Goal: Transaction & Acquisition: Purchase product/service

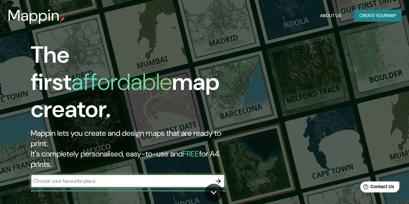
click at [355, 16] on button "Create your map" at bounding box center [377, 16] width 47 height 12
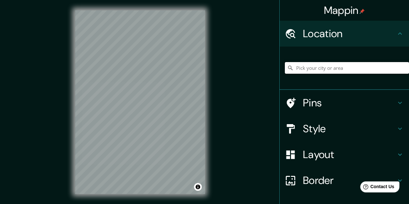
click at [317, 70] on input "Pick your city or area" at bounding box center [347, 68] width 124 height 12
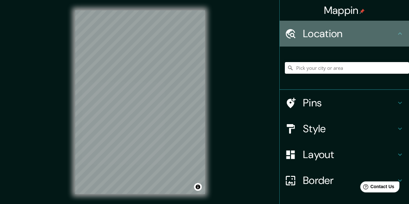
click at [316, 29] on h4 "Location" at bounding box center [349, 33] width 93 height 13
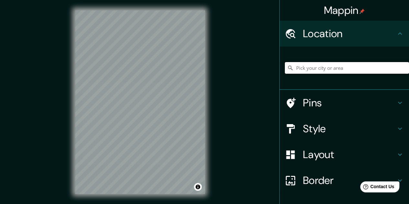
click at [308, 66] on input "Pick your city or area" at bounding box center [347, 68] width 124 height 12
paste input "[STREET_ADDRESS]"
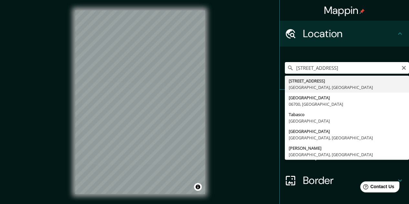
type input "[STREET_ADDRESS]"
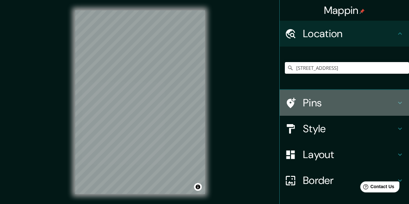
click at [287, 100] on icon at bounding box center [291, 103] width 9 height 10
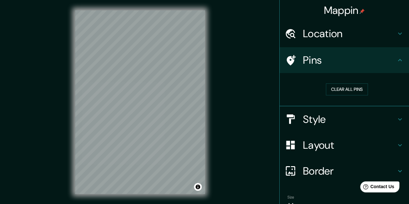
click at [331, 36] on h4 "Location" at bounding box center [349, 33] width 93 height 13
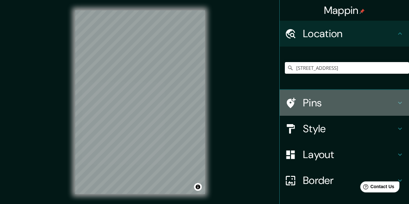
click at [303, 104] on h4 "Pins" at bounding box center [349, 102] width 93 height 13
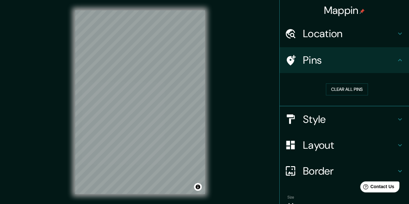
click at [288, 59] on icon at bounding box center [290, 60] width 11 height 11
click at [331, 88] on button "Clear all pins" at bounding box center [347, 90] width 42 height 12
click at [319, 116] on h4 "Style" at bounding box center [349, 119] width 93 height 13
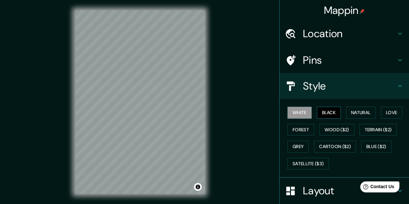
click at [320, 114] on button "Black" at bounding box center [329, 113] width 24 height 12
click at [346, 112] on button "Natural" at bounding box center [361, 113] width 30 height 12
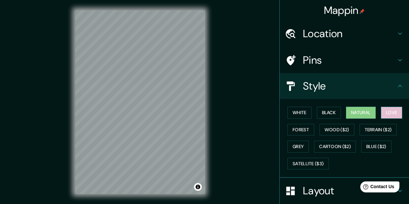
click at [385, 110] on button "Love" at bounding box center [391, 113] width 21 height 12
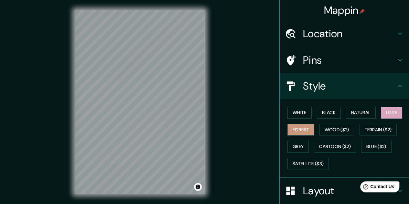
click at [306, 128] on button "Forest" at bounding box center [301, 130] width 27 height 12
click at [295, 114] on button "White" at bounding box center [300, 113] width 24 height 12
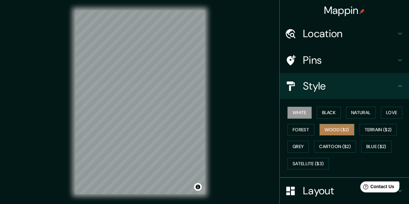
click at [325, 128] on button "Wood ($2)" at bounding box center [337, 130] width 35 height 12
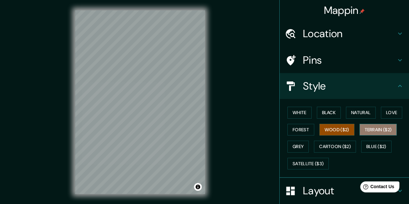
click at [374, 128] on button "Terrain ($2)" at bounding box center [379, 130] width 38 height 12
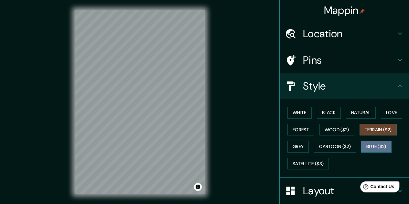
click at [368, 143] on button "Blue ($2)" at bounding box center [377, 147] width 30 height 12
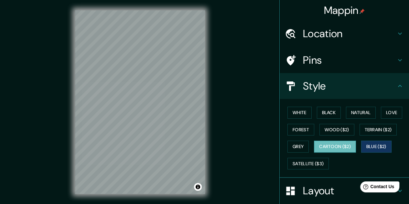
click at [324, 145] on button "Cartoon ($2)" at bounding box center [335, 147] width 42 height 12
click at [295, 144] on button "Grey" at bounding box center [298, 147] width 21 height 12
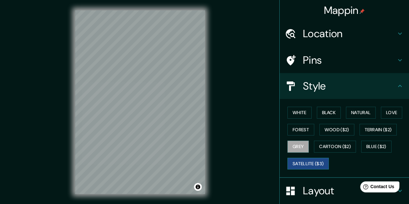
click at [304, 163] on button "Satellite ($3)" at bounding box center [308, 164] width 41 height 12
click at [295, 114] on button "White" at bounding box center [300, 113] width 24 height 12
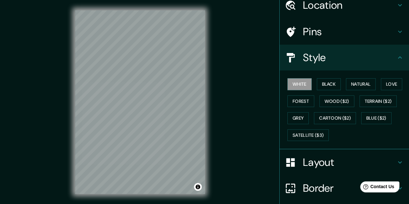
click at [331, 161] on h4 "Layout" at bounding box center [349, 162] width 93 height 13
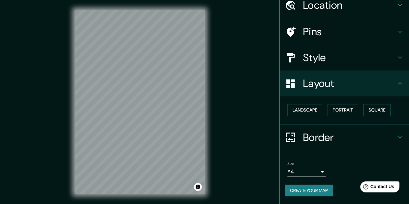
scroll to position [28, 0]
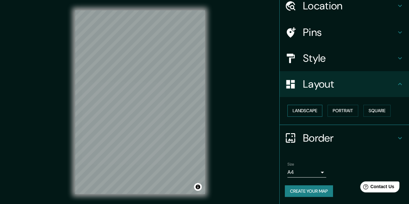
click at [309, 108] on button "Landscape" at bounding box center [305, 111] width 35 height 12
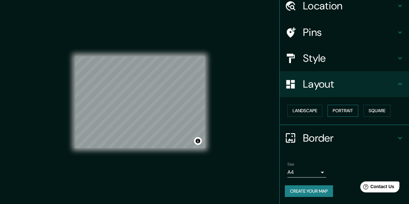
click at [340, 113] on button "Portrait" at bounding box center [343, 111] width 31 height 12
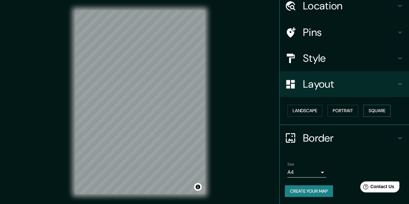
click at [385, 114] on button "Square" at bounding box center [377, 111] width 27 height 12
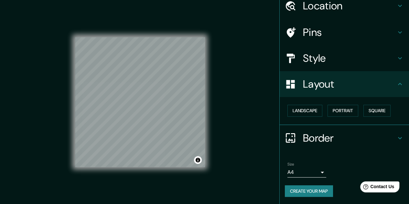
click at [394, 133] on div "Border" at bounding box center [344, 138] width 129 height 26
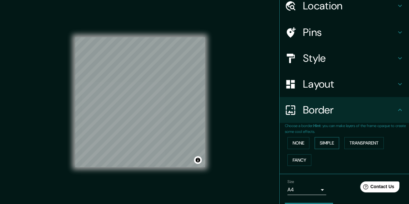
click at [328, 140] on button "Simple" at bounding box center [327, 143] width 25 height 12
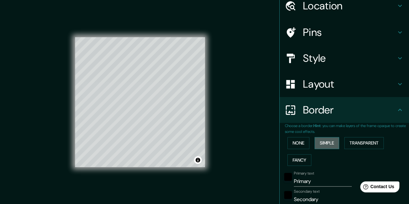
click at [328, 140] on button "Simple" at bounding box center [327, 143] width 25 height 12
type input "161"
type input "32"
click at [296, 141] on button "None" at bounding box center [299, 143] width 22 height 12
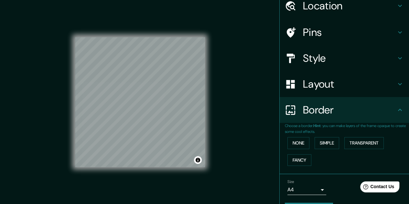
click at [357, 149] on div "None Simple Transparent Fancy" at bounding box center [347, 152] width 124 height 34
click at [355, 145] on button "Transparent" at bounding box center [364, 143] width 39 height 12
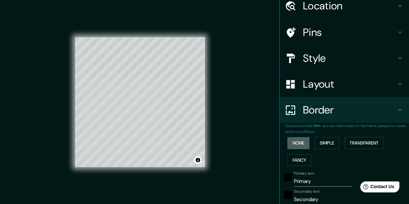
click at [292, 145] on button "None" at bounding box center [299, 143] width 22 height 12
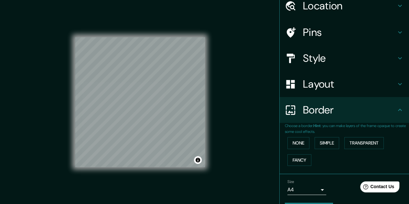
scroll to position [45, 0]
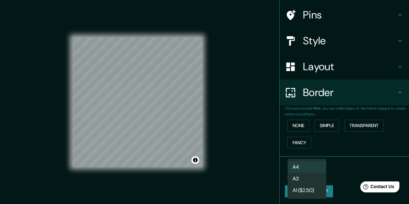
click at [316, 170] on body "Mappin Location [STREET_ADDRESS] Pins Style Layout Border Choose a border. Hint…" at bounding box center [204, 102] width 409 height 204
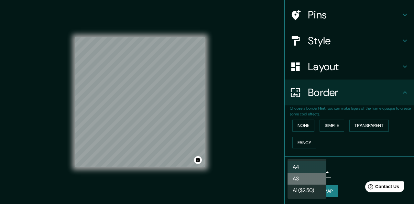
click at [303, 178] on li "A3" at bounding box center [307, 179] width 39 height 12
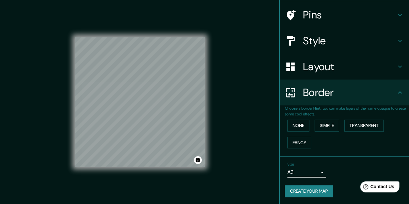
click at [310, 172] on body "Mappin Location [STREET_ADDRESS] Pins Style Layout Border Choose a border. Hint…" at bounding box center [204, 102] width 409 height 204
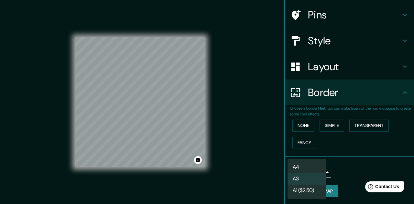
click at [309, 164] on li "A4" at bounding box center [307, 167] width 39 height 12
type input "single"
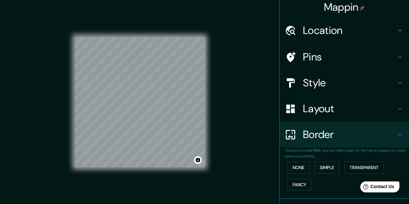
scroll to position [0, 0]
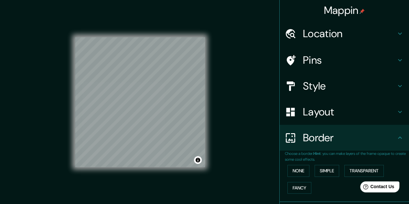
click at [324, 115] on h4 "Layout" at bounding box center [349, 112] width 93 height 13
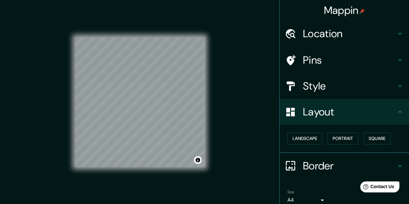
click at [319, 173] on div "Border" at bounding box center [344, 166] width 129 height 26
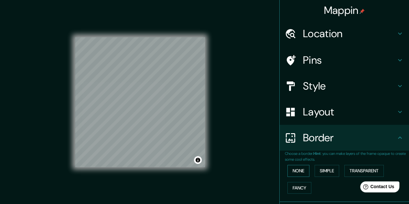
click at [298, 171] on button "None" at bounding box center [299, 171] width 22 height 12
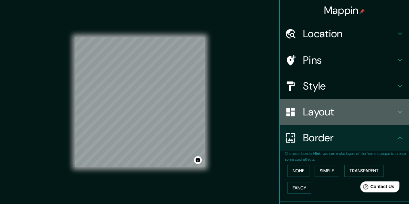
click at [324, 109] on h4 "Layout" at bounding box center [349, 112] width 93 height 13
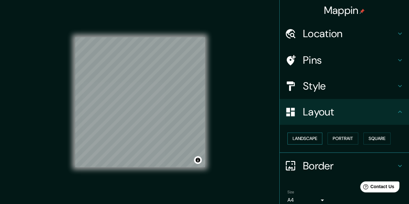
click at [292, 136] on button "Landscape" at bounding box center [305, 139] width 35 height 12
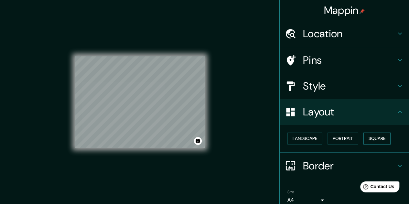
click at [369, 140] on button "Square" at bounding box center [377, 139] width 27 height 12
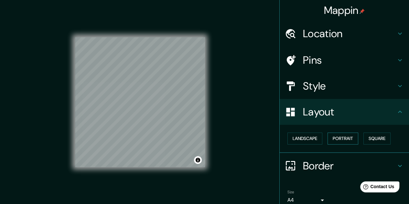
click at [341, 139] on button "Portrait" at bounding box center [343, 139] width 31 height 12
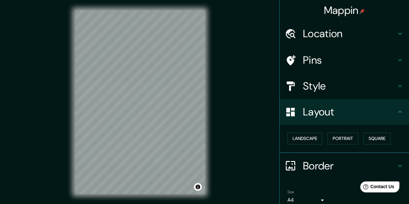
click at [326, 83] on h4 "Style" at bounding box center [349, 86] width 93 height 13
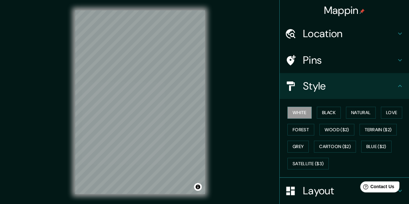
click at [317, 62] on h4 "Pins" at bounding box center [349, 60] width 93 height 13
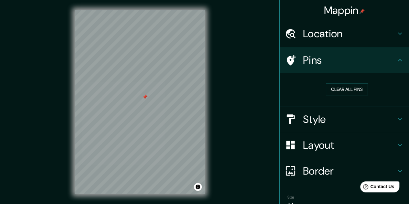
click at [147, 99] on div at bounding box center [144, 97] width 5 height 5
drag, startPoint x: 145, startPoint y: 96, endPoint x: 155, endPoint y: 96, distance: 10.4
click at [154, 97] on div at bounding box center [153, 97] width 5 height 5
click at [337, 90] on button "Clear all pins" at bounding box center [347, 90] width 42 height 12
click at [395, 28] on div "Location" at bounding box center [344, 34] width 129 height 26
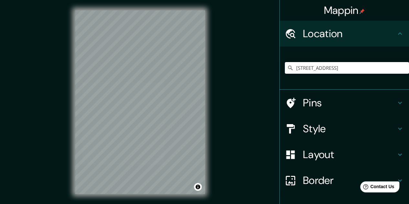
click at [395, 28] on div "Location" at bounding box center [344, 34] width 129 height 26
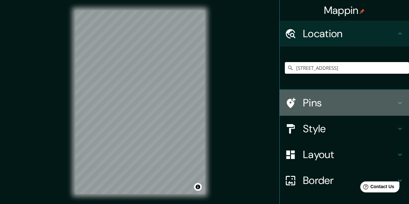
click at [396, 106] on icon at bounding box center [400, 103] width 8 height 8
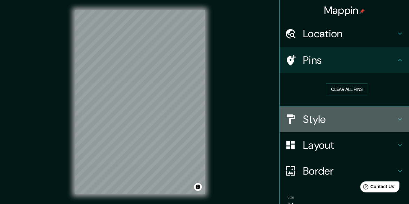
click at [396, 116] on icon at bounding box center [400, 120] width 8 height 8
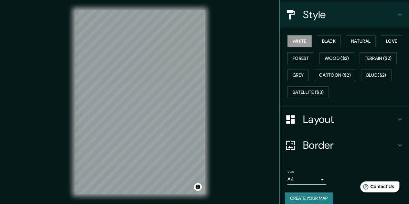
scroll to position [71, 0]
click at [397, 112] on div "Layout" at bounding box center [344, 120] width 129 height 26
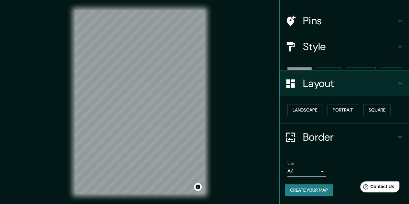
scroll to position [28, 0]
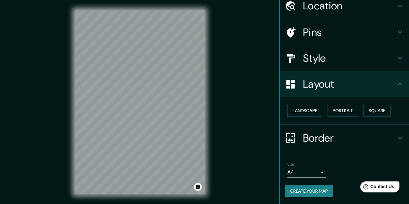
click at [386, 138] on h4 "Border" at bounding box center [349, 138] width 93 height 13
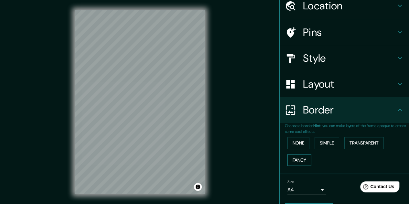
click at [296, 157] on button "Fancy" at bounding box center [300, 160] width 24 height 12
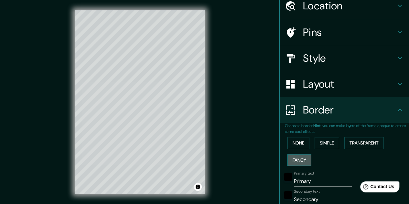
click at [296, 157] on button "Fancy" at bounding box center [300, 160] width 24 height 12
type input "161"
type input "32"
type input "16"
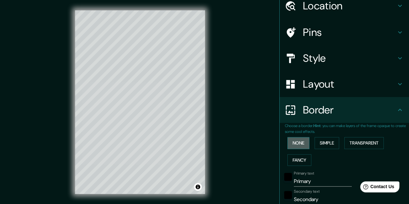
click at [295, 145] on button "None" at bounding box center [299, 143] width 22 height 12
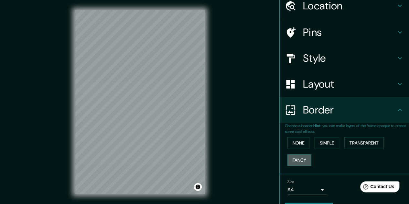
click at [299, 154] on button "Fancy" at bounding box center [300, 160] width 24 height 12
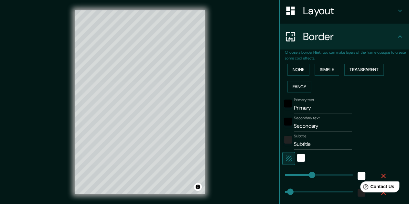
click at [297, 70] on button "None" at bounding box center [299, 70] width 22 height 12
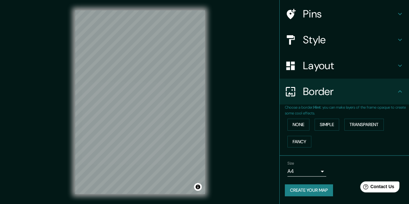
scroll to position [45, 0]
